Goal: Information Seeking & Learning: Learn about a topic

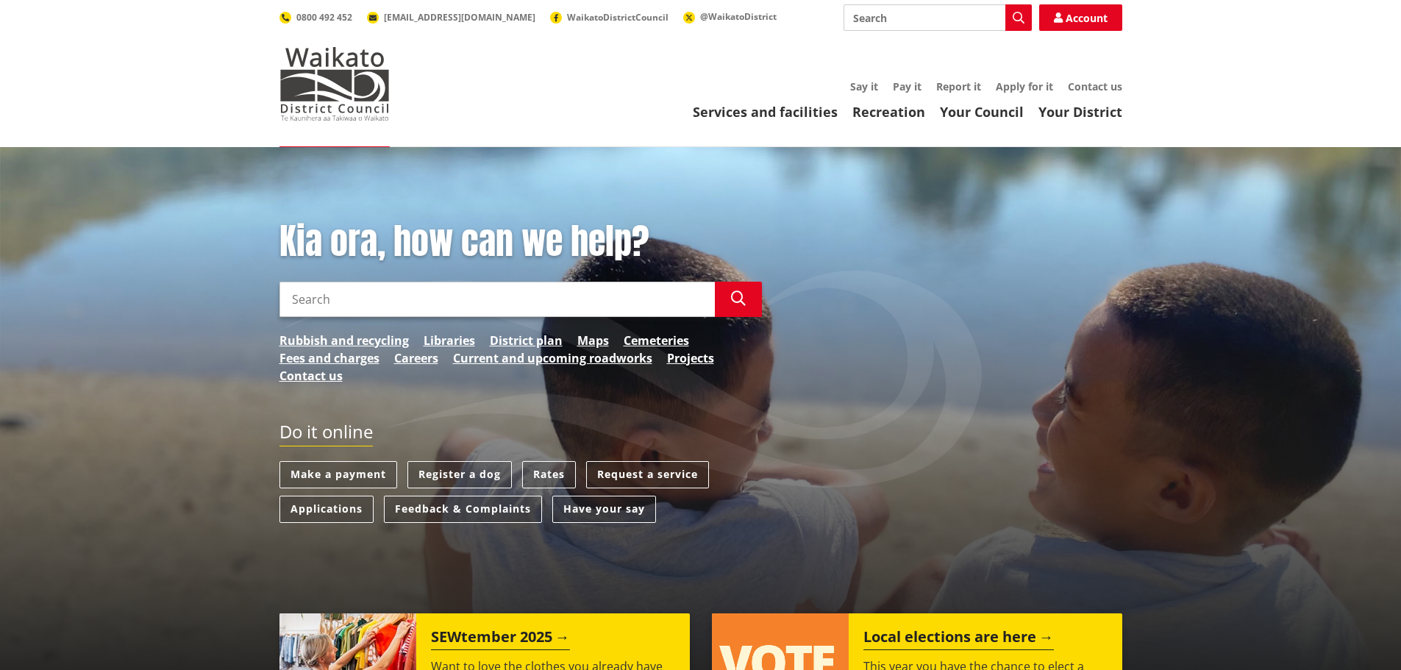
click at [863, 21] on input "Search" at bounding box center [937, 17] width 188 height 26
type input "gis"
click at [1017, 15] on icon "button" at bounding box center [1018, 18] width 12 height 12
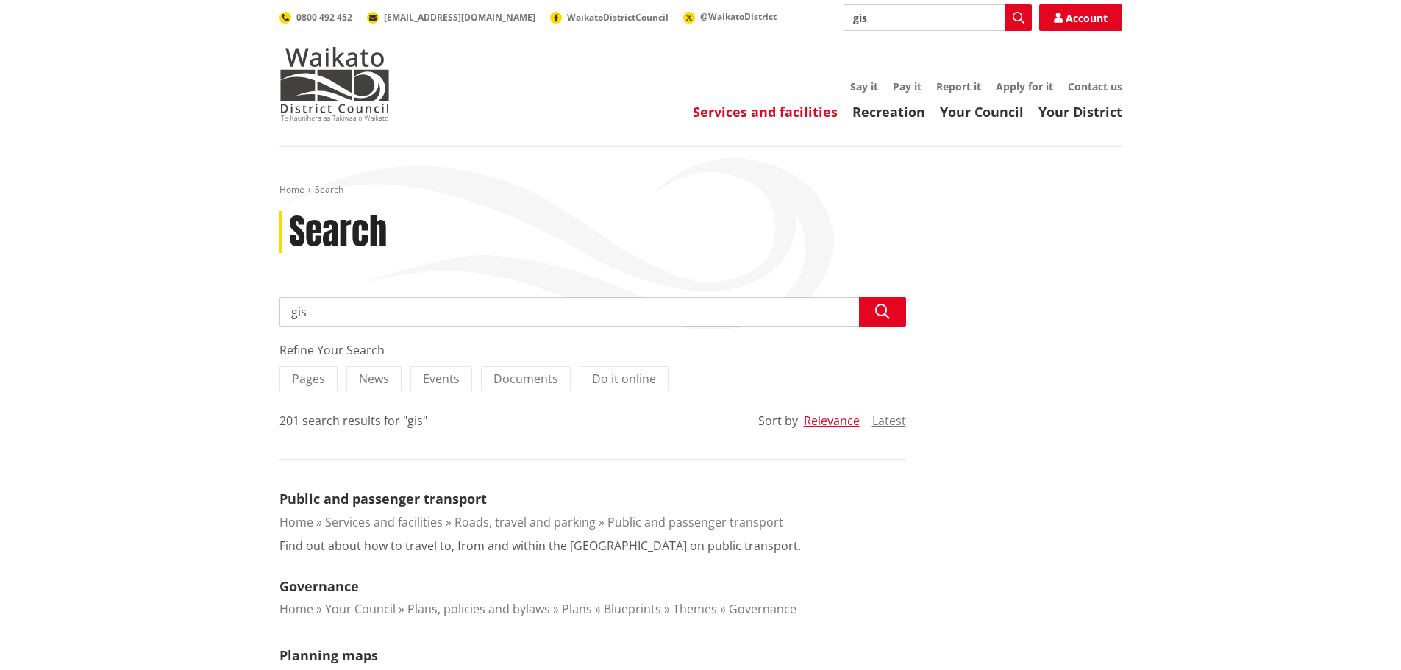
click at [760, 111] on link "Services and facilities" at bounding box center [765, 112] width 145 height 18
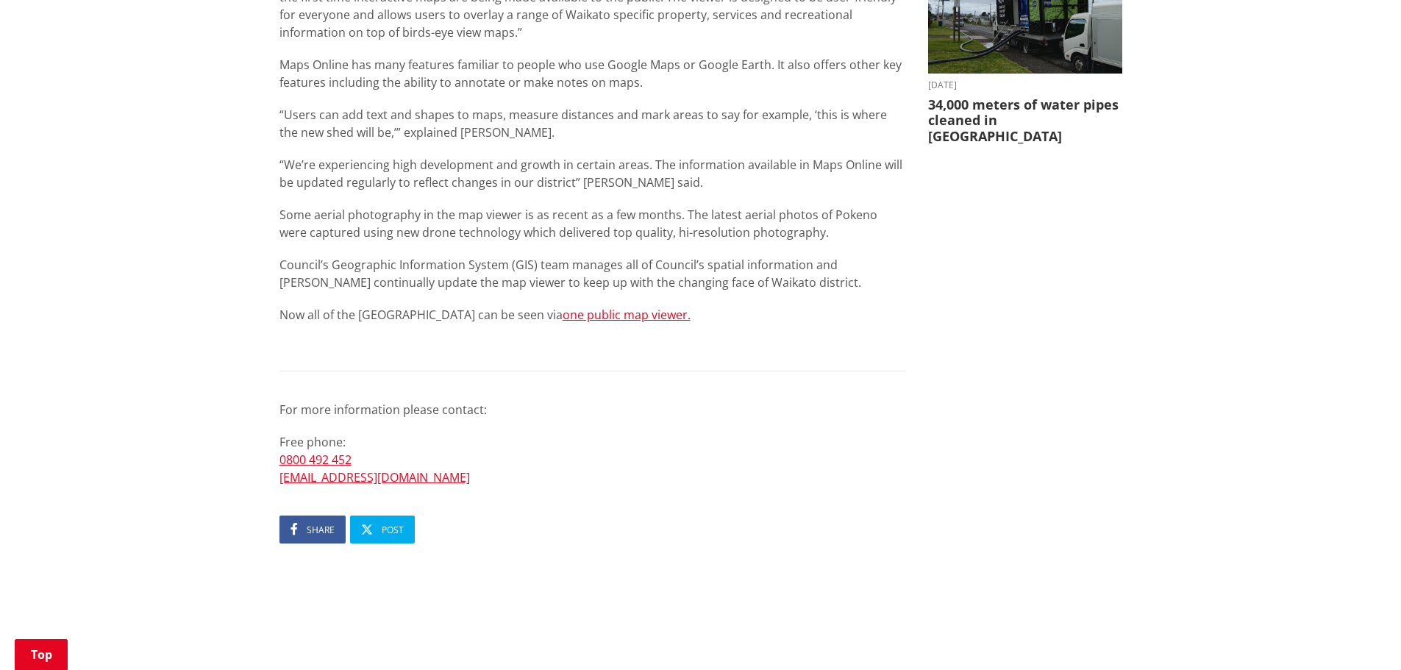
scroll to position [643, 0]
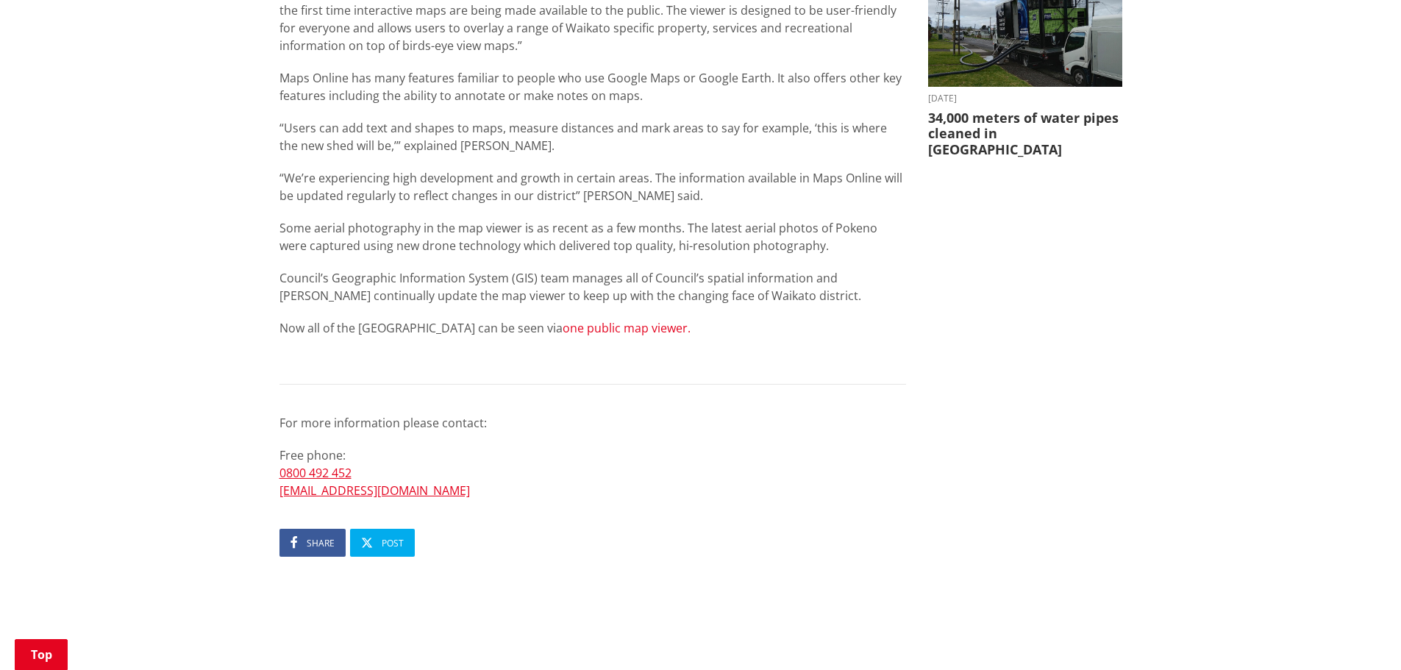
click at [595, 327] on link "one public map viewer." at bounding box center [626, 328] width 128 height 16
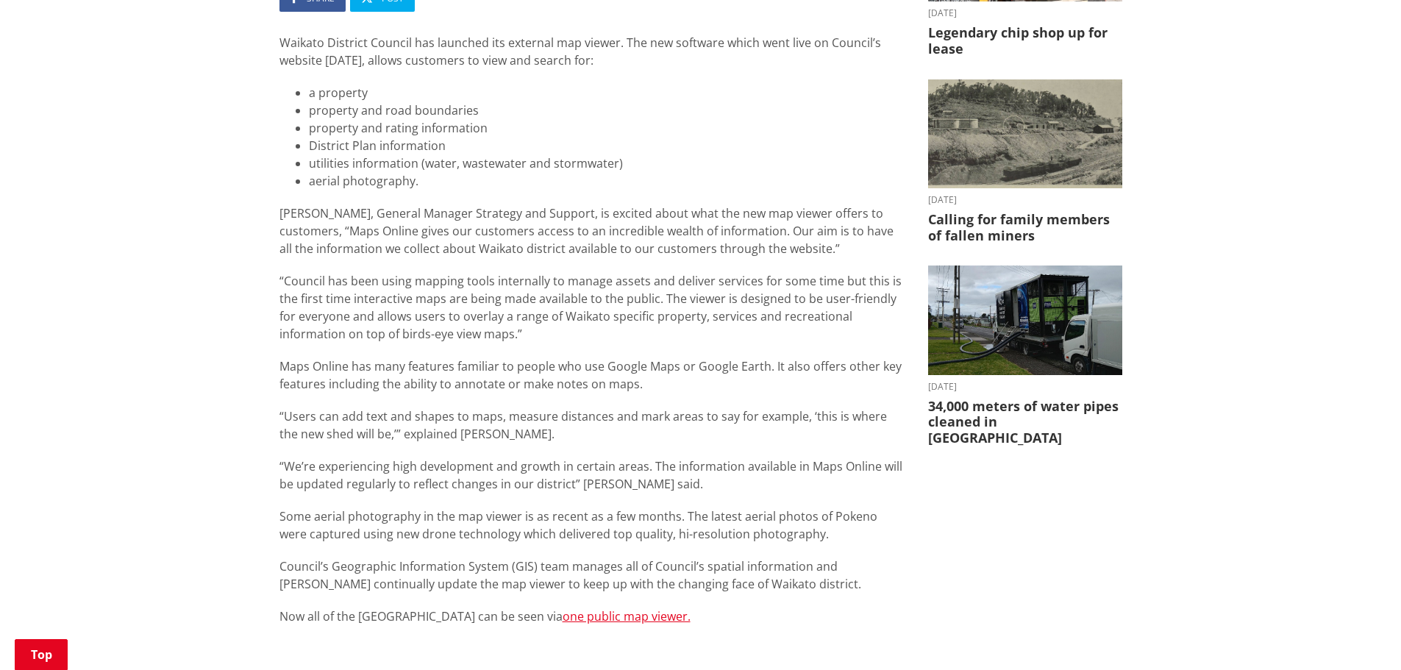
scroll to position [147, 0]
